Goal: Task Accomplishment & Management: Manage account settings

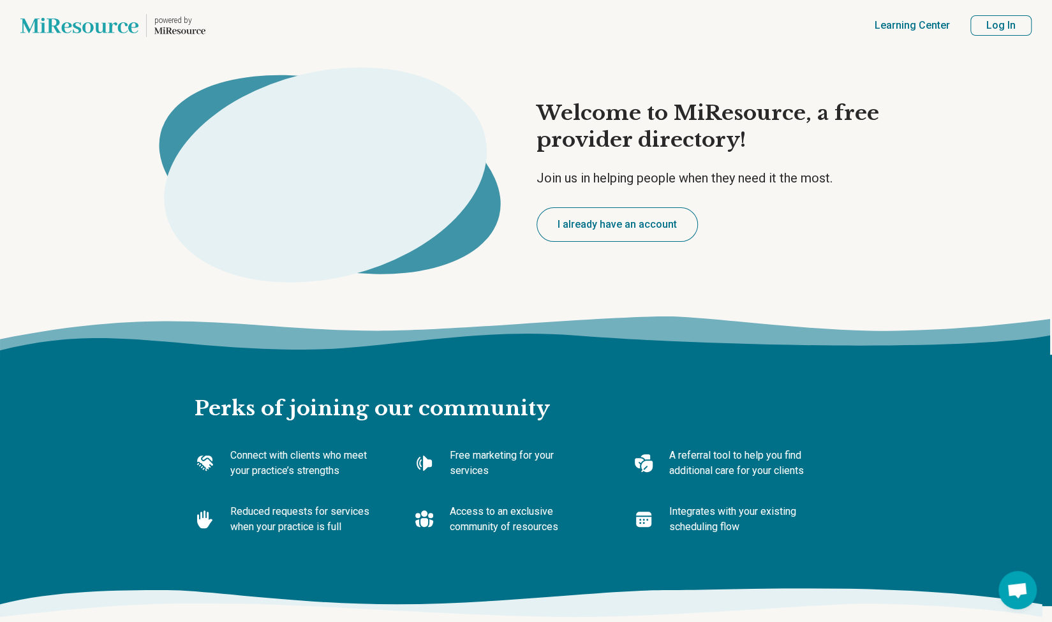
click at [998, 19] on button "Log In" at bounding box center [1000, 25] width 61 height 20
type textarea "*"
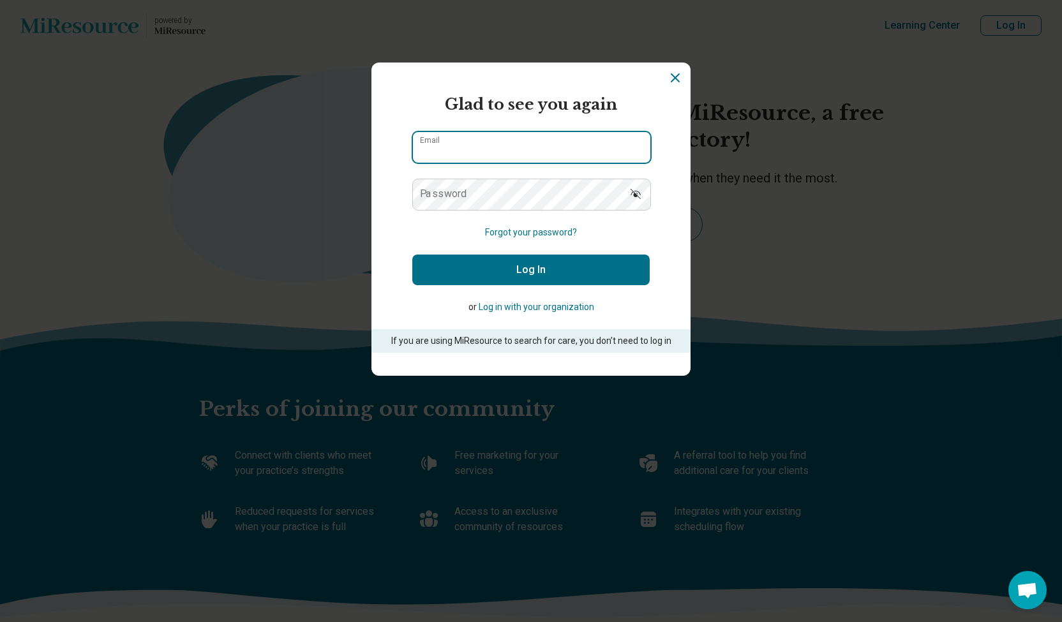
click at [491, 147] on input "Email" at bounding box center [531, 147] width 237 height 31
type input "**********"
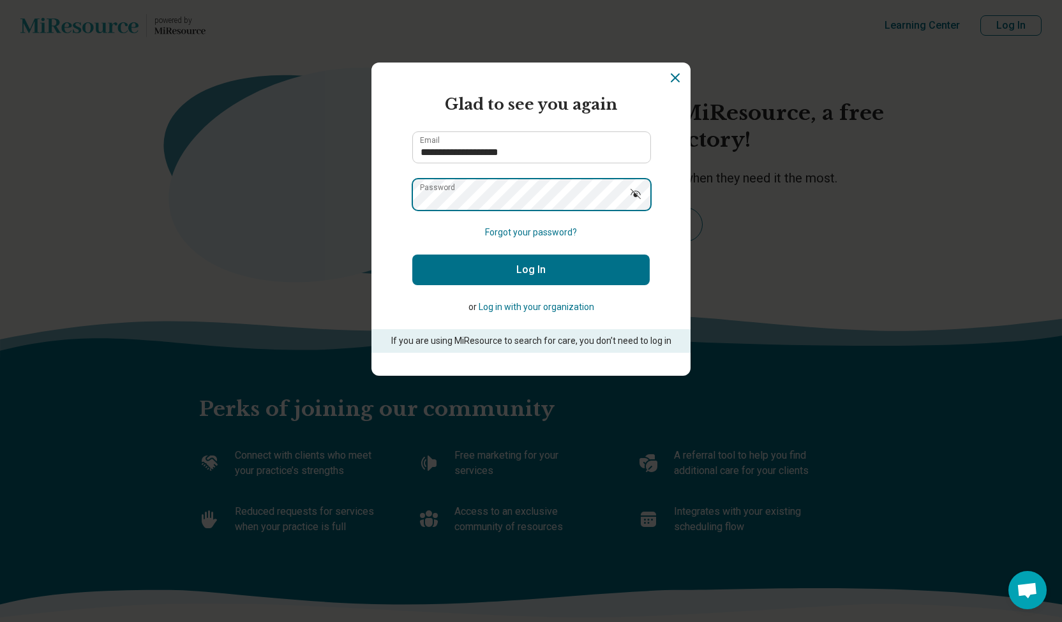
click at [412, 255] on button "Log In" at bounding box center [530, 270] width 237 height 31
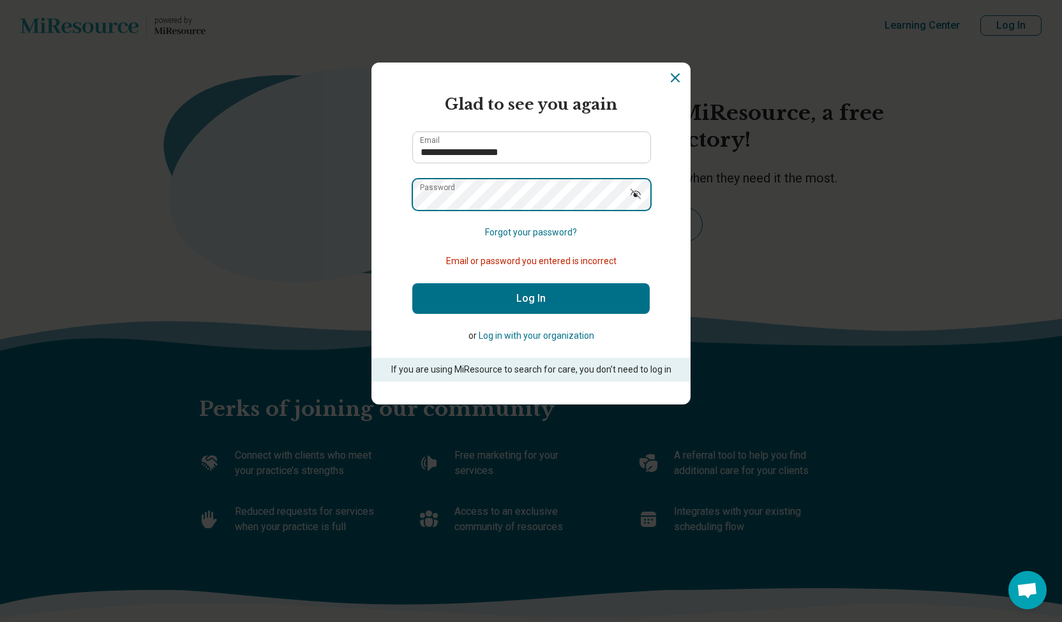
click at [360, 194] on div "**********" at bounding box center [531, 311] width 1062 height 622
click at [412, 283] on button "Log In" at bounding box center [530, 298] width 237 height 31
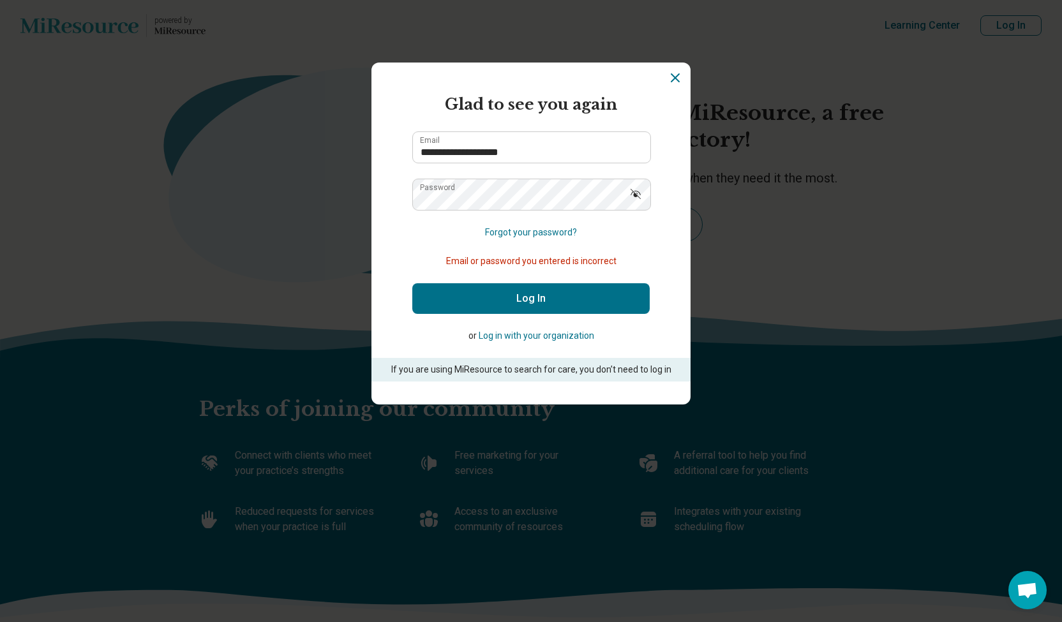
click at [415, 338] on p "or Log in with your organization" at bounding box center [530, 335] width 237 height 13
click at [527, 341] on button "Log in with your organization" at bounding box center [536, 335] width 115 height 13
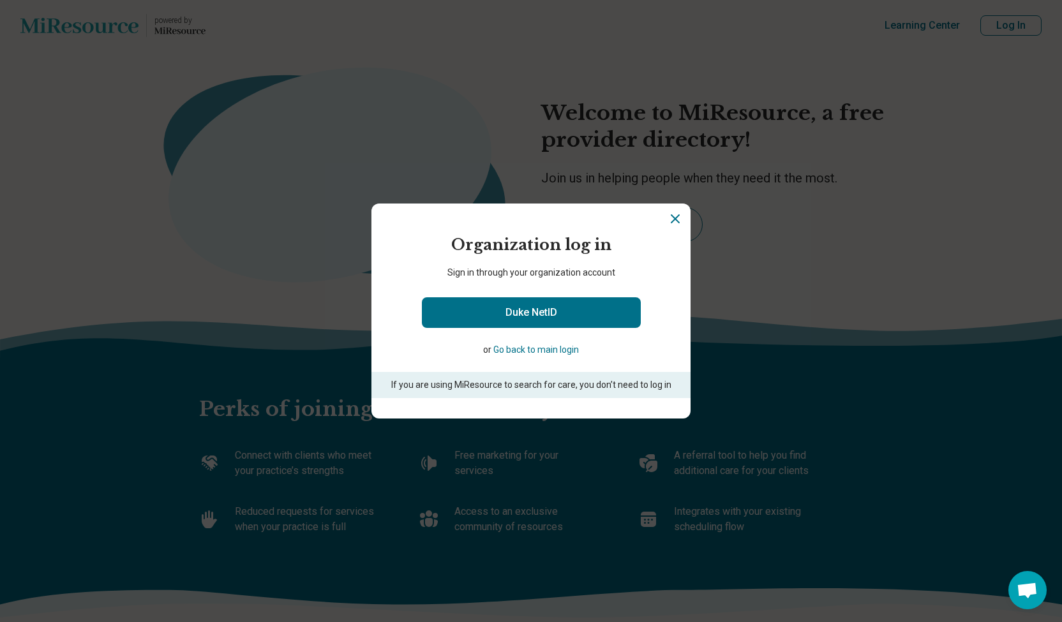
click at [530, 352] on button "Go back to main login" at bounding box center [535, 349] width 85 height 13
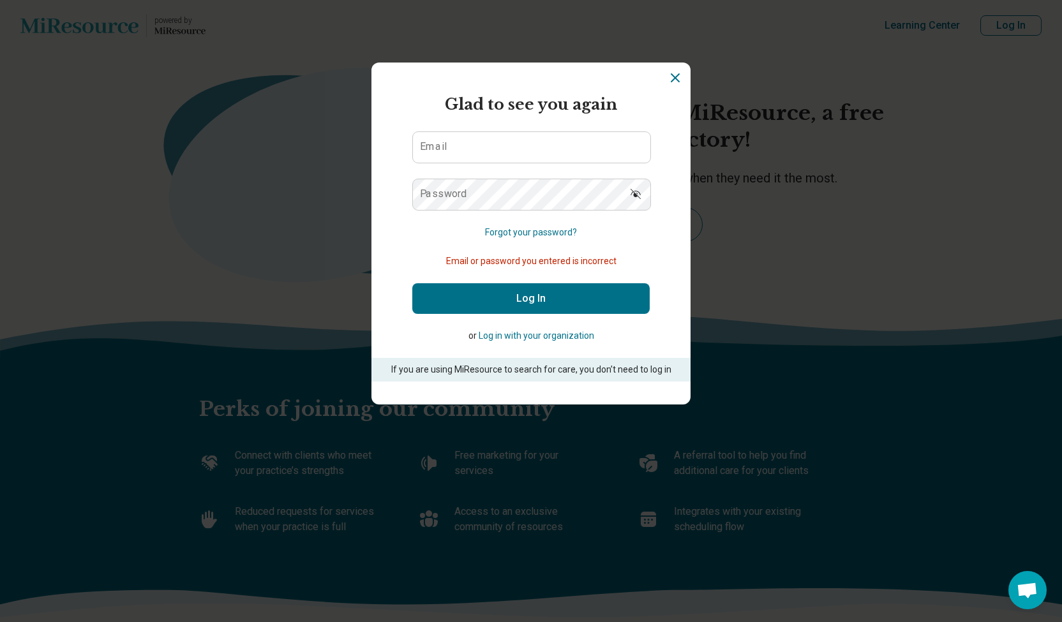
click at [512, 230] on button "Forgot your password?" at bounding box center [531, 232] width 92 height 13
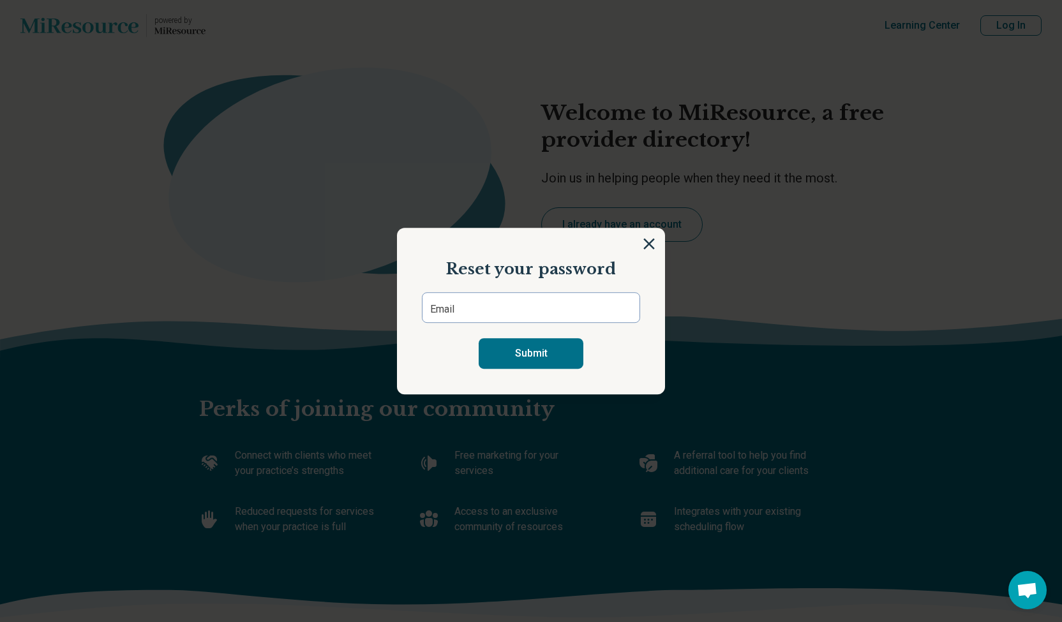
click at [471, 327] on form "Email Submit" at bounding box center [531, 330] width 218 height 77
click at [467, 318] on input "Email" at bounding box center [531, 307] width 218 height 31
type input "**********"
click at [536, 348] on button "Submit" at bounding box center [531, 353] width 105 height 31
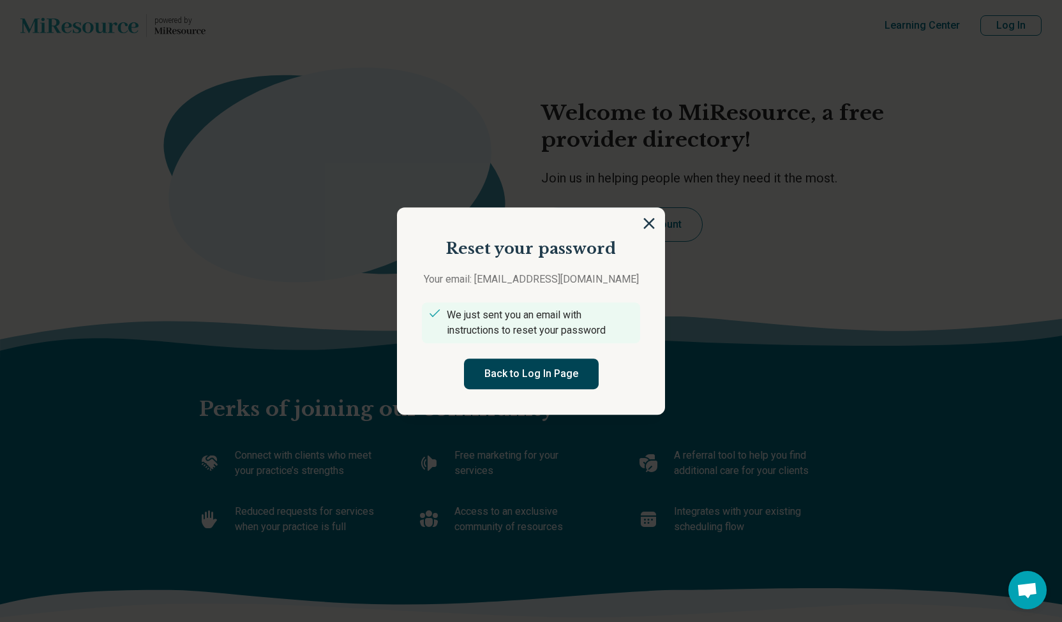
click at [484, 368] on button "Back to Log In Page" at bounding box center [531, 374] width 135 height 31
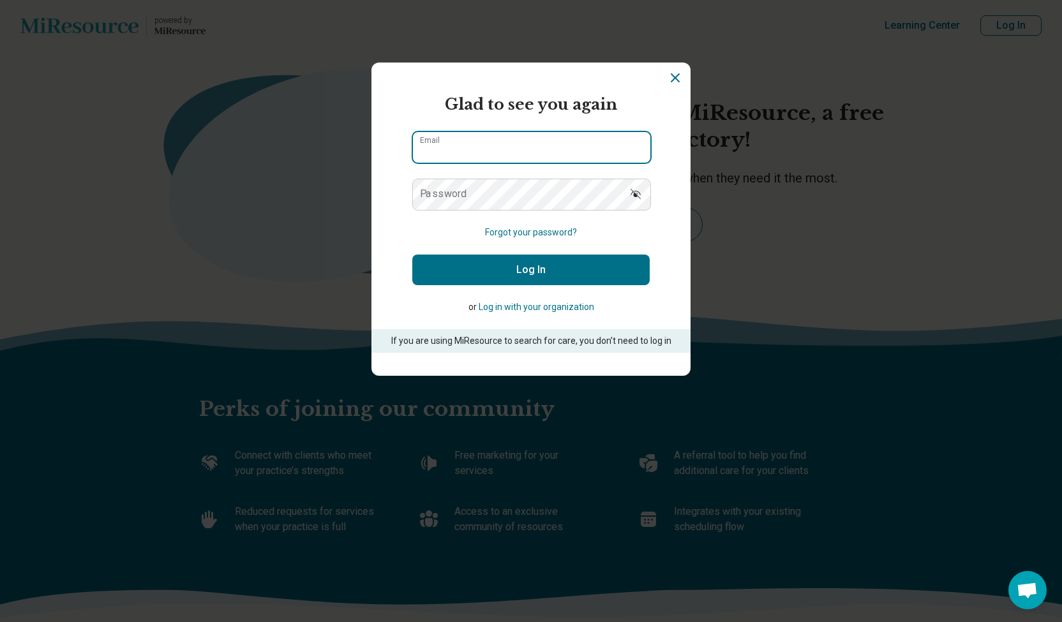
click at [477, 135] on input "Email" at bounding box center [531, 147] width 237 height 31
drag, startPoint x: 571, startPoint y: 149, endPoint x: 420, endPoint y: 162, distance: 151.8
click at [420, 162] on input "**********" at bounding box center [531, 147] width 237 height 31
click at [448, 198] on label "Password" at bounding box center [443, 194] width 47 height 10
drag, startPoint x: 545, startPoint y: 153, endPoint x: 335, endPoint y: 150, distance: 209.9
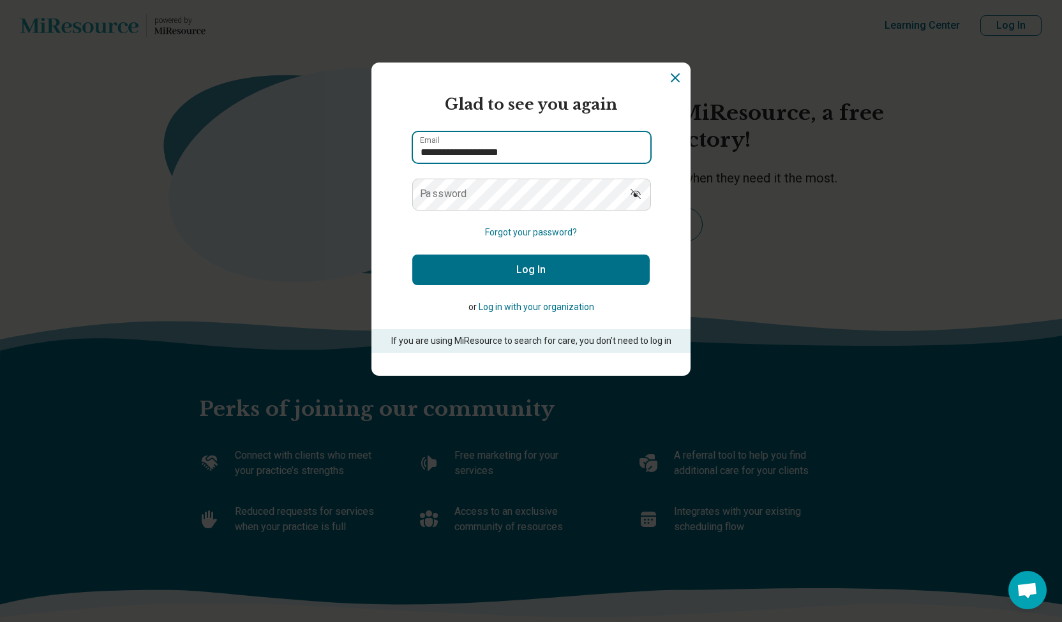
click at [335, 150] on div "**********" at bounding box center [531, 311] width 1062 height 622
type input "**********"
click at [412, 255] on button "Log In" at bounding box center [530, 270] width 237 height 31
click at [532, 235] on button "Forgot your password?" at bounding box center [531, 232] width 92 height 13
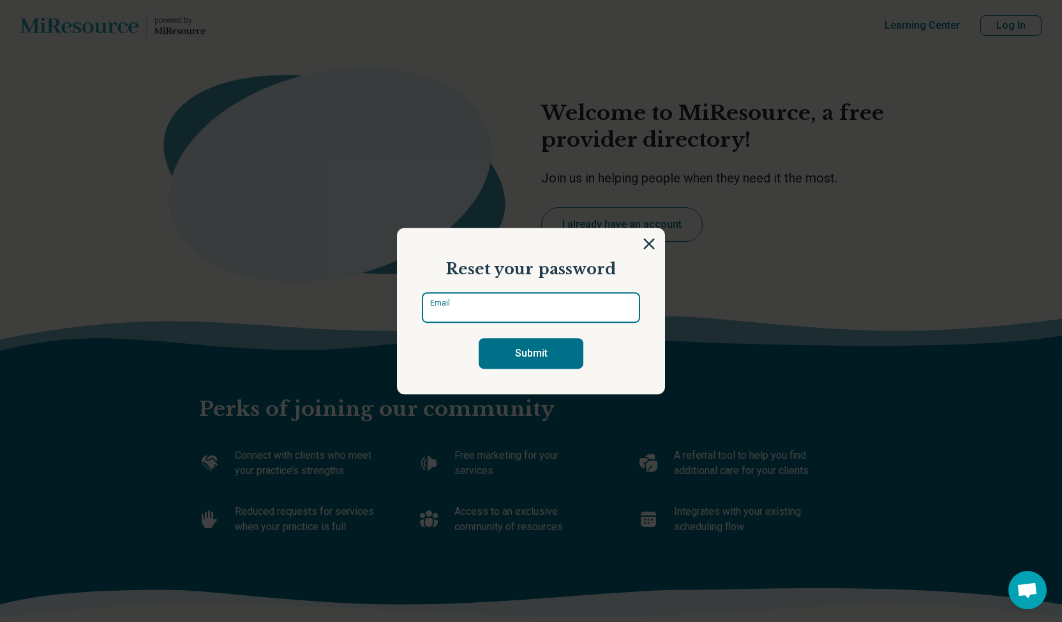
click at [504, 293] on input "Email" at bounding box center [531, 307] width 218 height 31
click at [524, 304] on input "*" at bounding box center [531, 307] width 218 height 31
type input "**********"
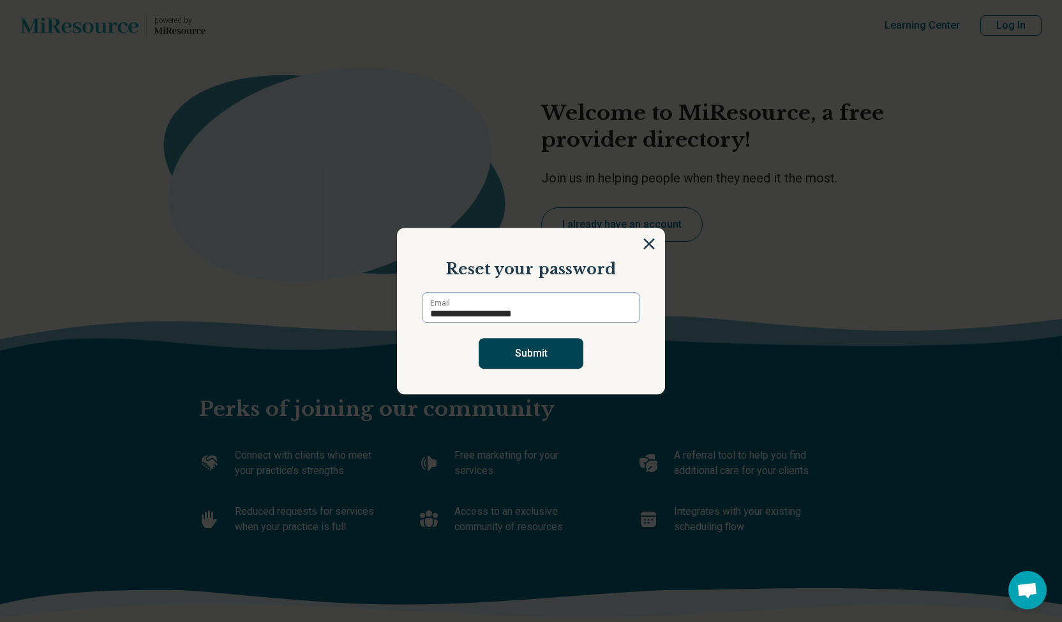
click at [546, 360] on button "Submit" at bounding box center [531, 353] width 105 height 31
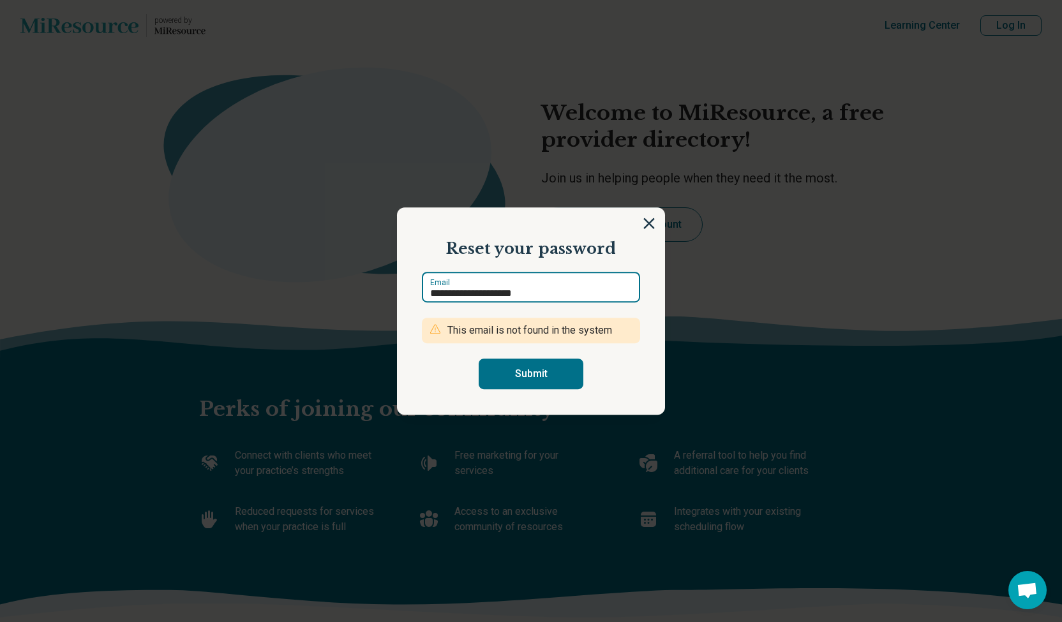
drag, startPoint x: 584, startPoint y: 289, endPoint x: 269, endPoint y: 269, distance: 315.8
click at [269, 269] on div "**********" at bounding box center [531, 311] width 1062 height 622
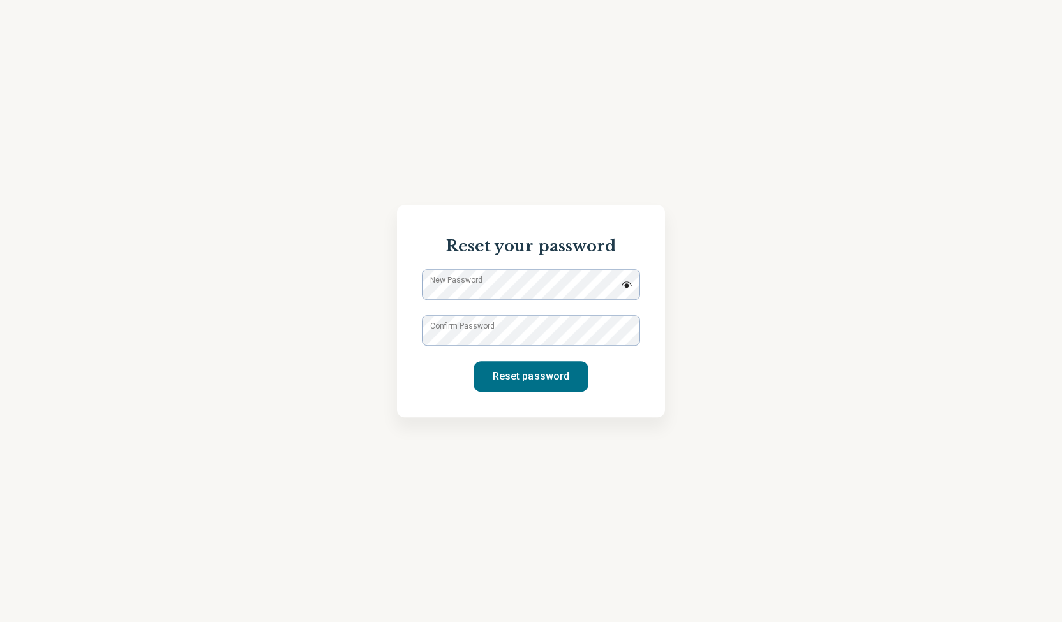
click at [480, 283] on label "New Password" at bounding box center [456, 279] width 52 height 11
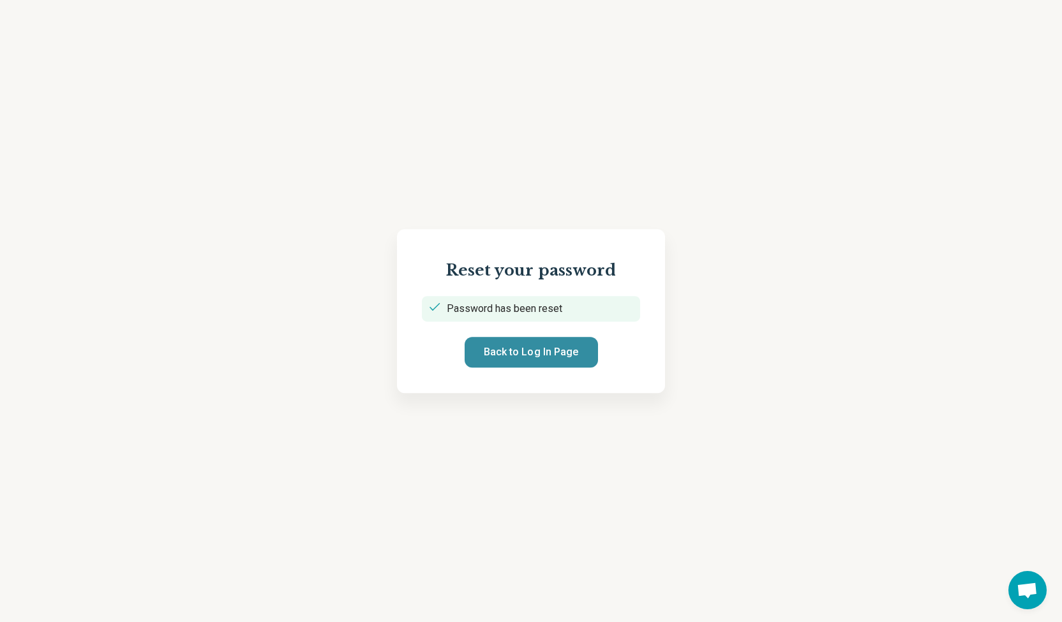
click at [528, 353] on button "Back to Log In Page" at bounding box center [530, 352] width 133 height 31
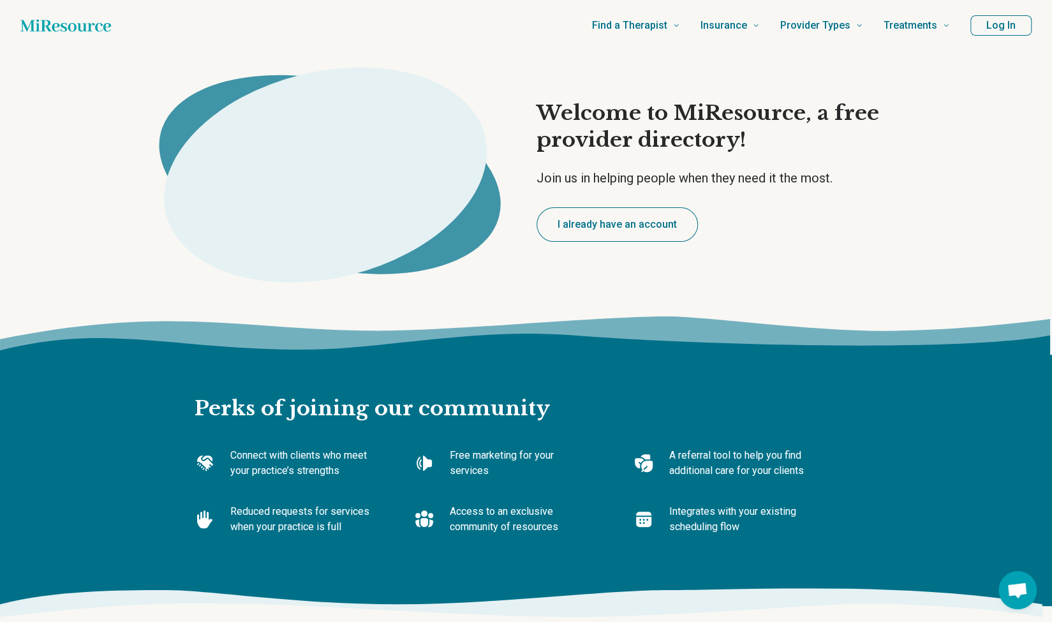
click at [1016, 22] on button "Log In" at bounding box center [1000, 25] width 61 height 20
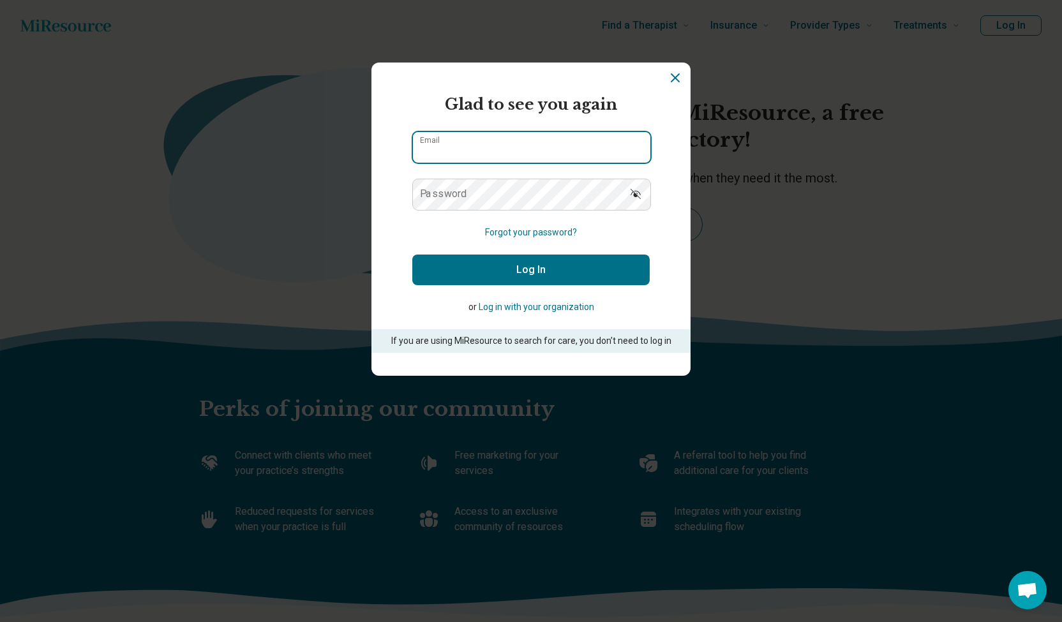
click at [521, 150] on input "Email" at bounding box center [531, 147] width 237 height 31
type input "**********"
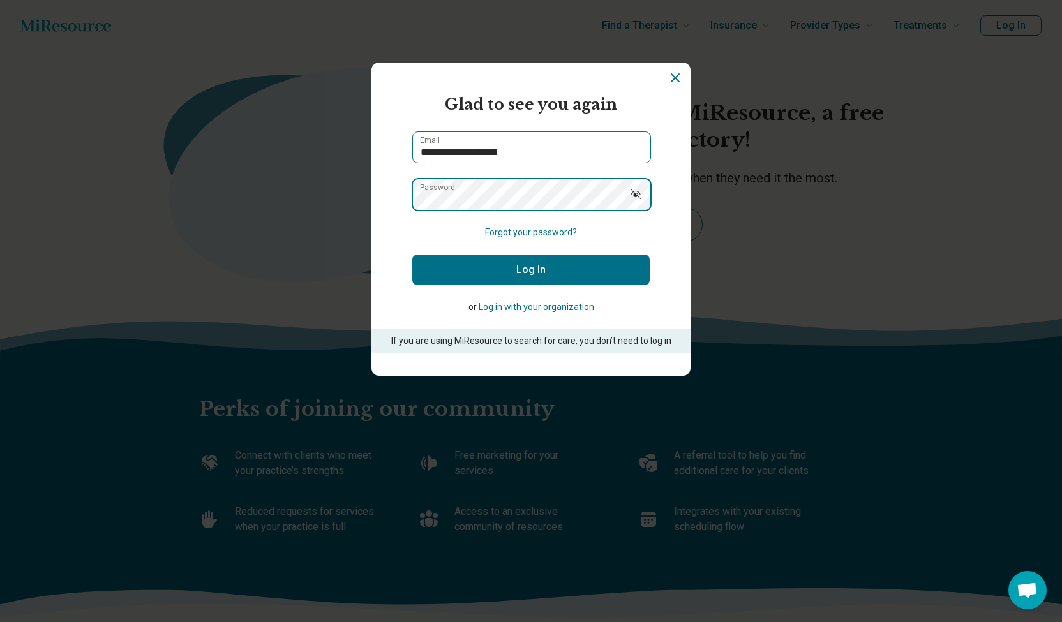
click at [412, 255] on button "Log In" at bounding box center [530, 270] width 237 height 31
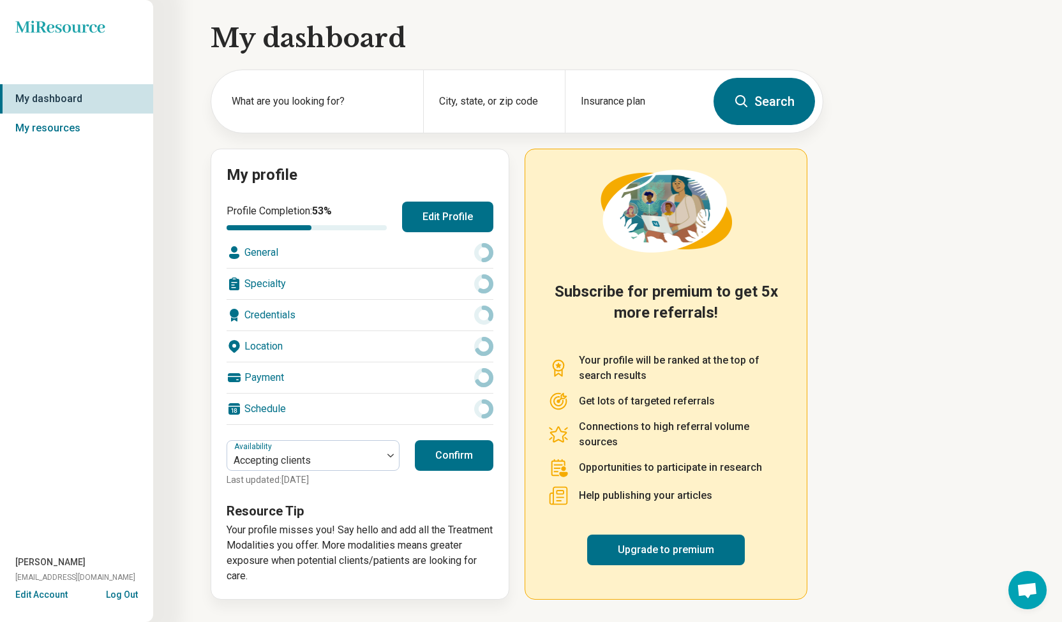
click at [57, 595] on button "Edit Account" at bounding box center [41, 594] width 52 height 13
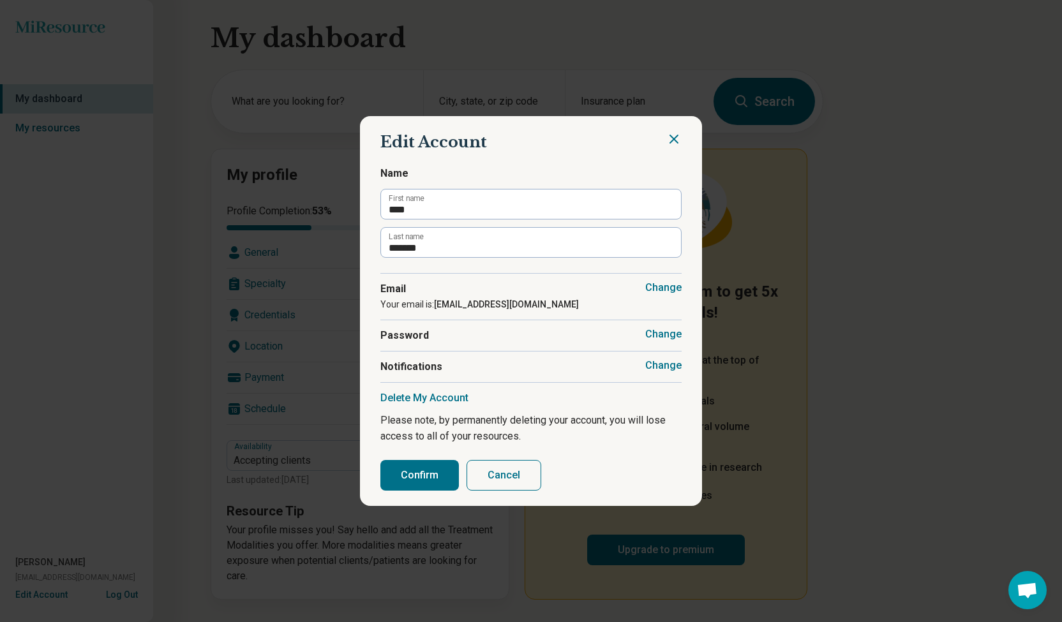
click at [670, 369] on button "Change" at bounding box center [663, 365] width 36 height 13
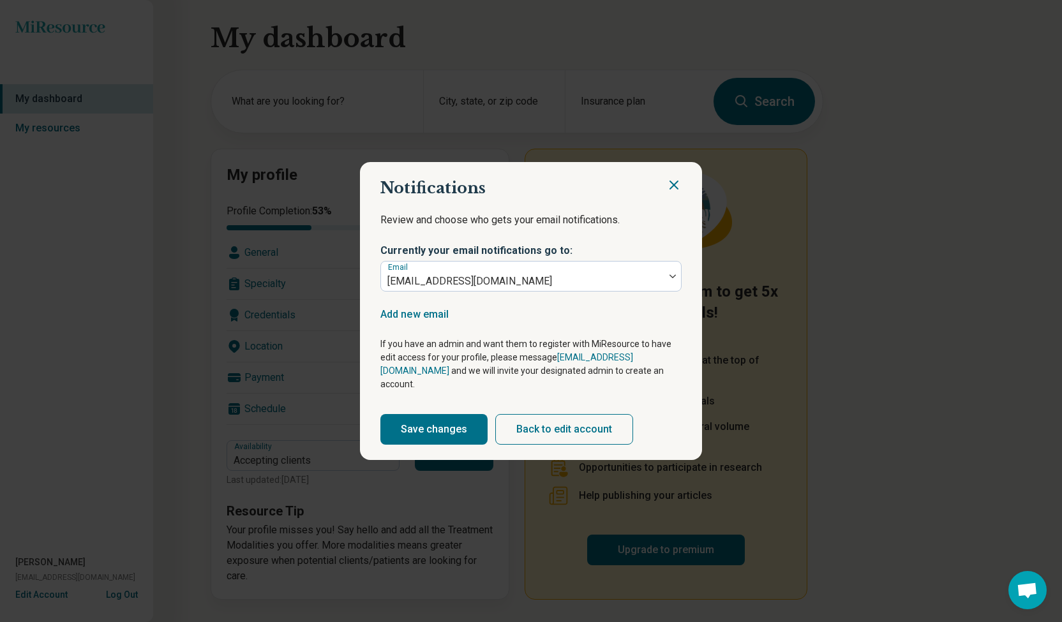
click at [672, 187] on icon "Close" at bounding box center [673, 184] width 15 height 15
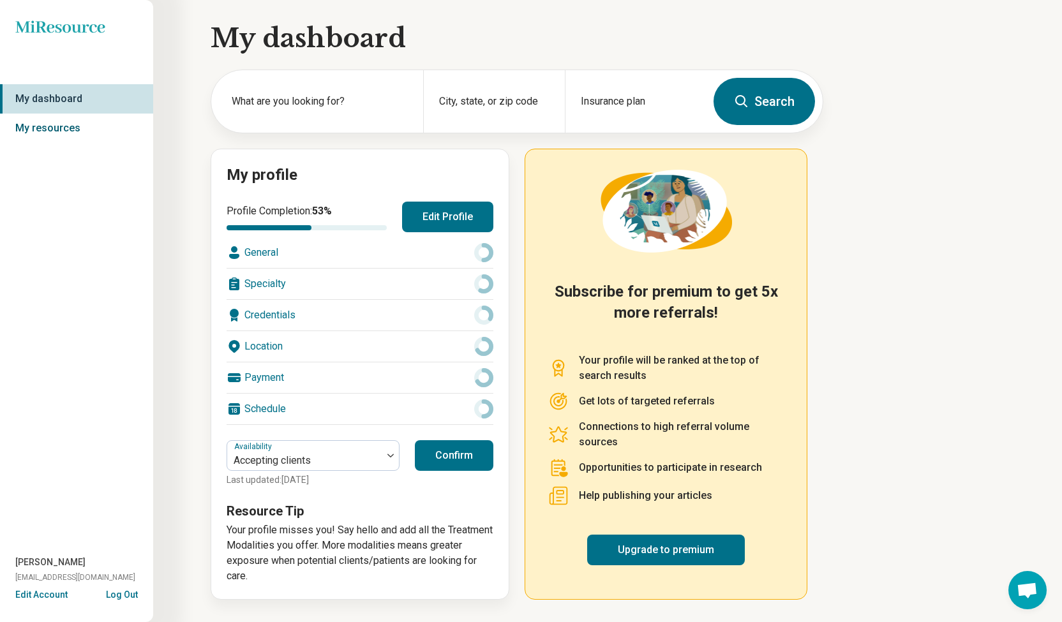
click at [58, 117] on link "My resources" at bounding box center [76, 128] width 153 height 29
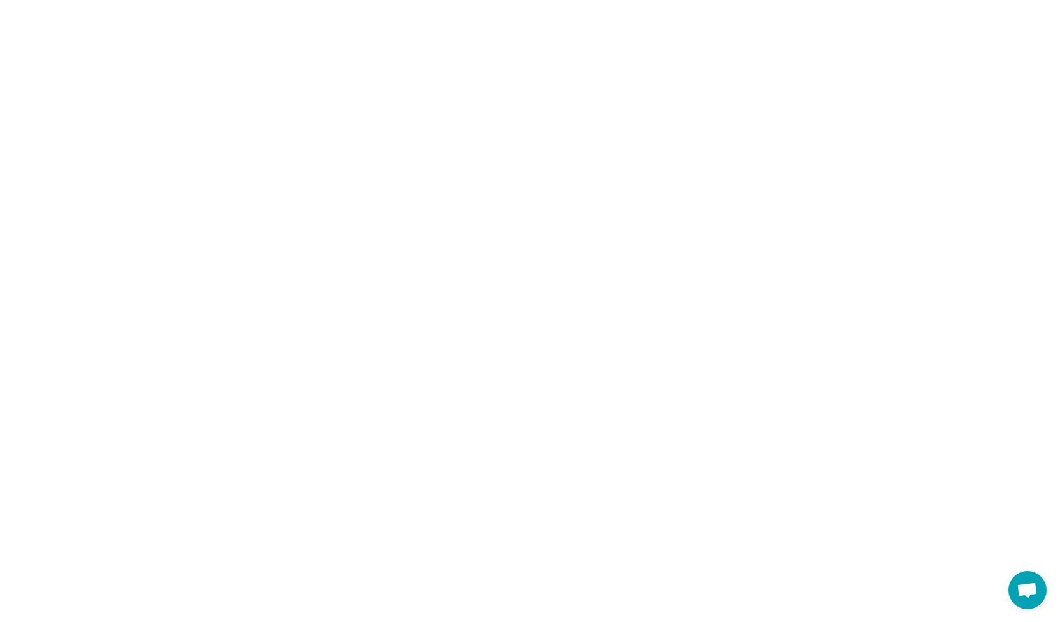
click at [68, 0] on html "*" at bounding box center [531, 0] width 1062 height 0
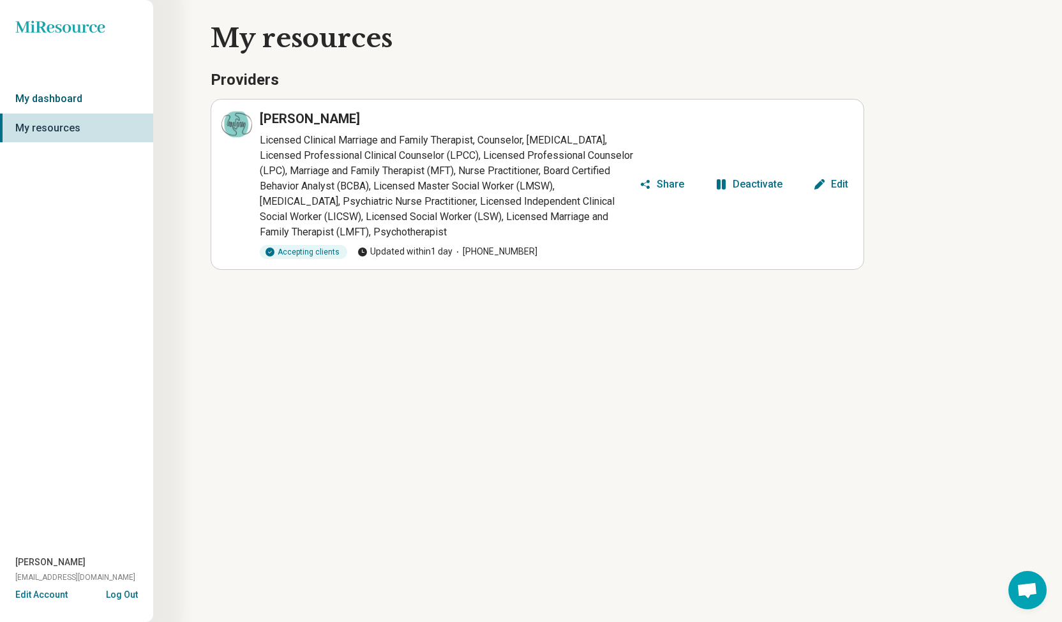
click at [56, 91] on link "My dashboard" at bounding box center [76, 98] width 153 height 29
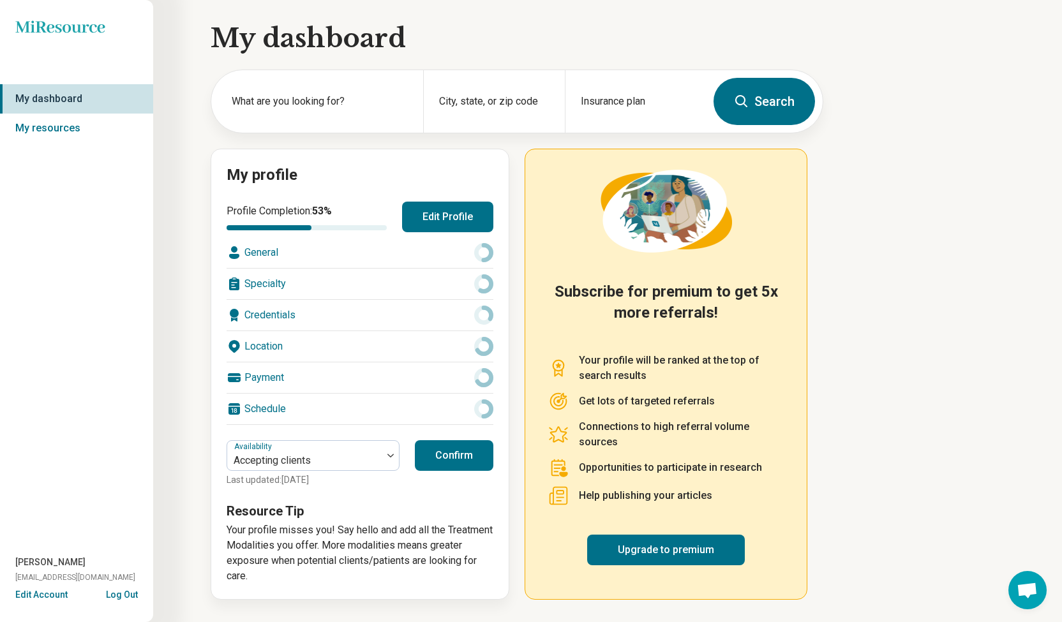
click at [56, 17] on div "Miresource logo My dashboard My resources [PERSON_NAME] [EMAIL_ADDRESS][DOMAIN_…" at bounding box center [76, 311] width 153 height 622
click at [57, 25] on icon at bounding box center [59, 26] width 89 height 12
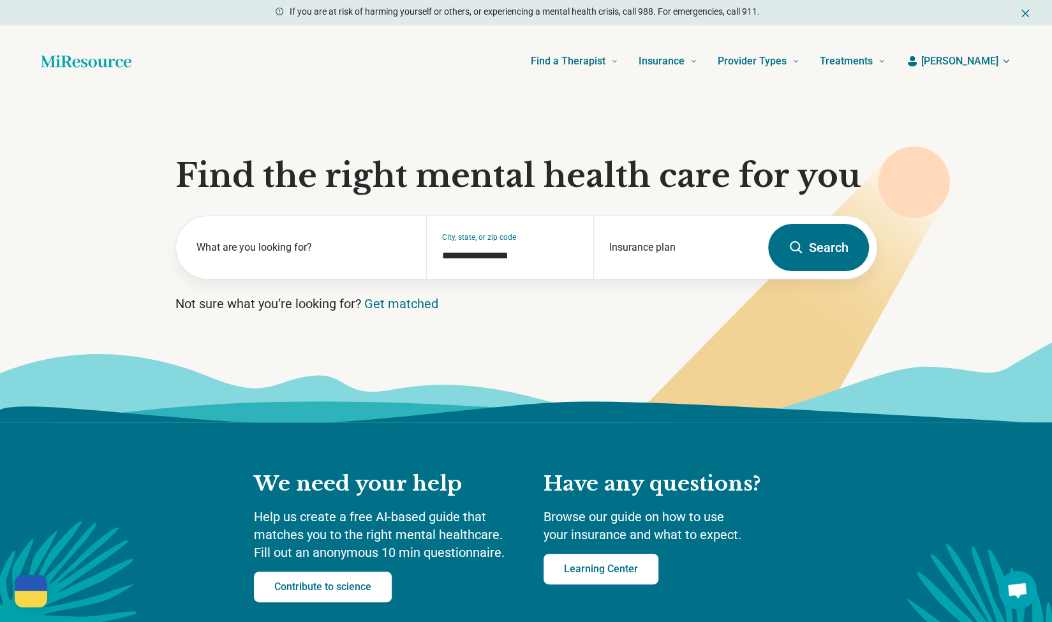
click at [984, 61] on span "[PERSON_NAME]" at bounding box center [959, 61] width 77 height 15
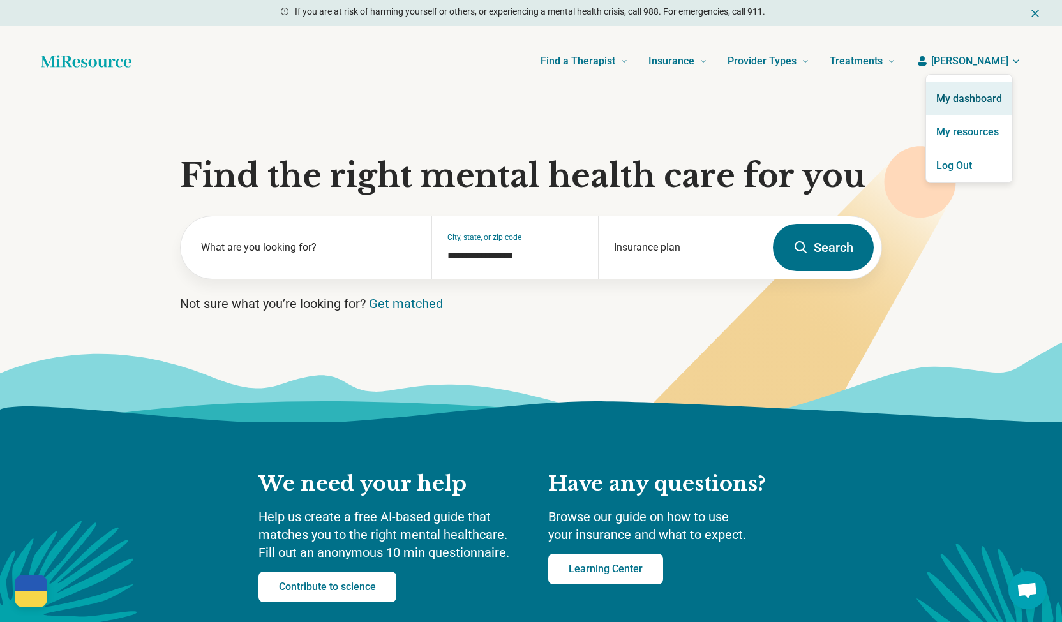
click at [984, 99] on link "My dashboard" at bounding box center [969, 98] width 86 height 33
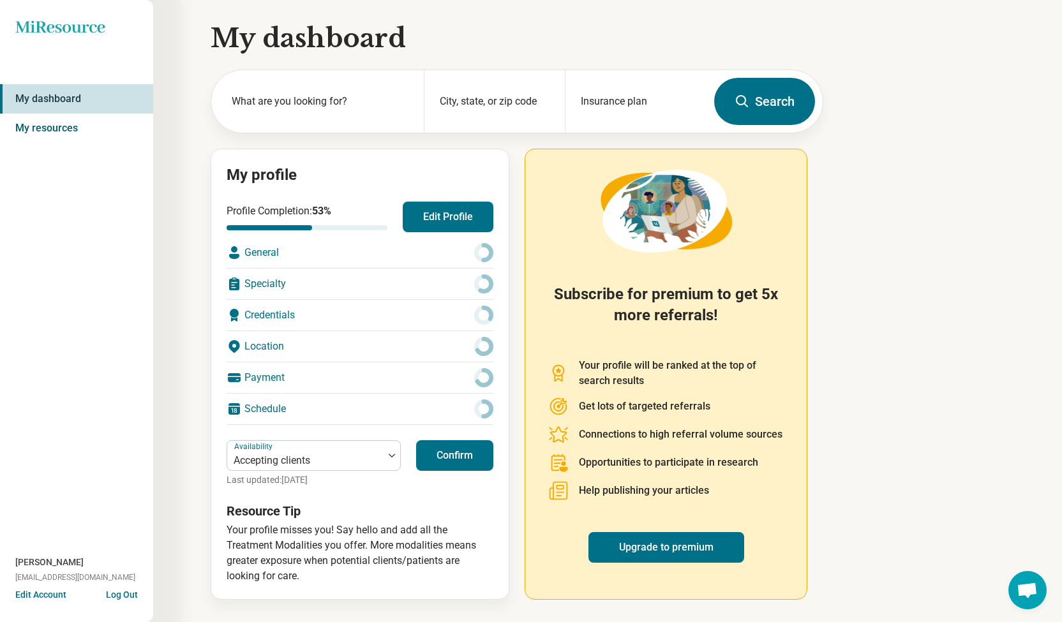
click at [52, 139] on link "My resources" at bounding box center [76, 128] width 153 height 29
